Goal: Transaction & Acquisition: Purchase product/service

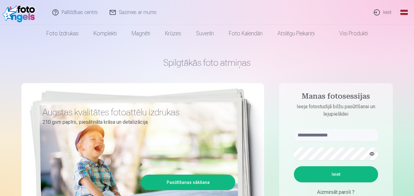
click at [347, 172] on button "Ieiet" at bounding box center [336, 174] width 84 height 16
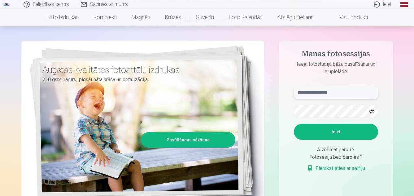
scroll to position [32, 0]
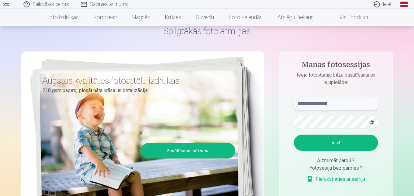
click at [337, 102] on input "text" at bounding box center [336, 103] width 84 height 12
click at [313, 101] on input "text" at bounding box center [336, 103] width 84 height 12
type input "**********"
click at [313, 140] on button "Ieiet" at bounding box center [336, 142] width 84 height 16
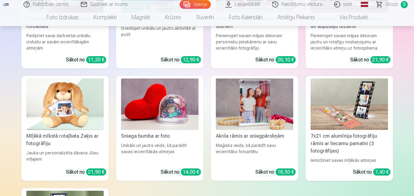
scroll to position [2809, 0]
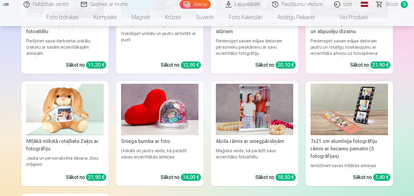
click at [148, 100] on img at bounding box center [159, 110] width 77 height 52
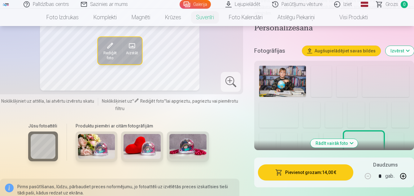
scroll to position [158, 0]
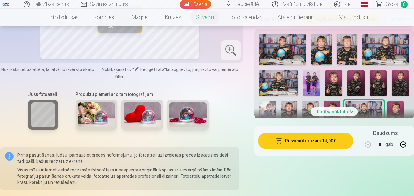
click at [91, 114] on img at bounding box center [96, 114] width 37 height 25
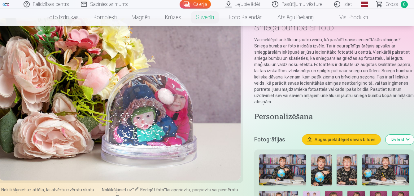
scroll to position [0, 0]
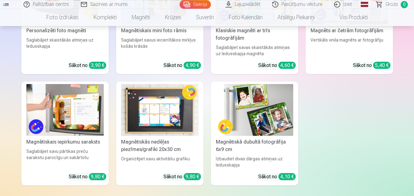
scroll to position [2210, 0]
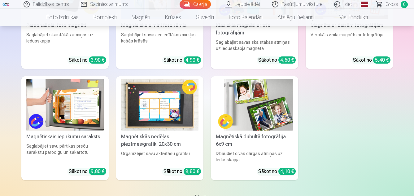
click at [71, 102] on img at bounding box center [64, 105] width 77 height 52
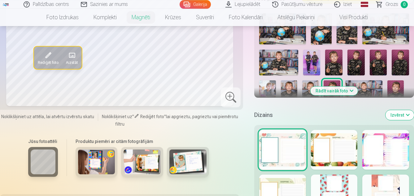
scroll to position [253, 0]
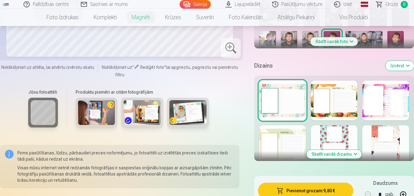
click at [101, 117] on img at bounding box center [96, 112] width 37 height 25
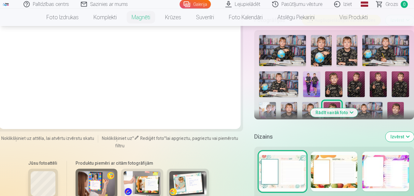
scroll to position [189, 0]
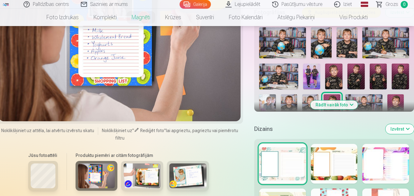
click at [149, 183] on img at bounding box center [141, 175] width 37 height 25
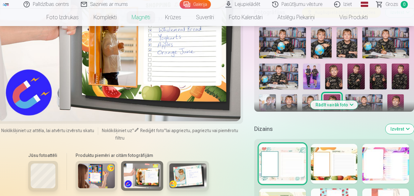
click at [184, 176] on img at bounding box center [187, 175] width 37 height 25
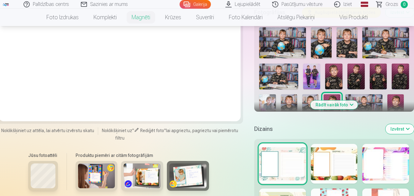
scroll to position [126, 0]
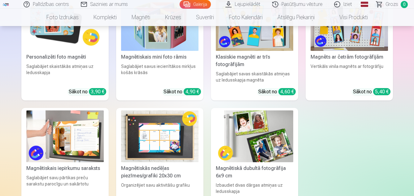
scroll to position [2210, 0]
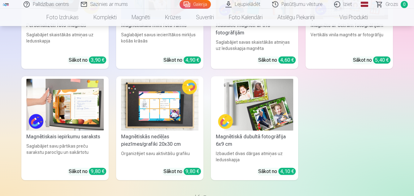
click at [163, 91] on img at bounding box center [159, 105] width 77 height 52
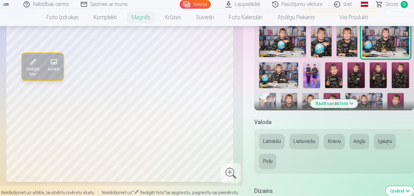
scroll to position [253, 0]
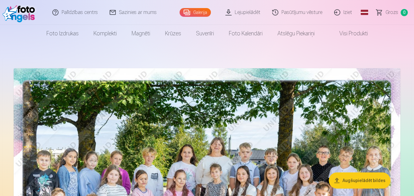
click at [345, 11] on link "Iziet" at bounding box center [343, 12] width 30 height 25
